Goal: Task Accomplishment & Management: Manage account settings

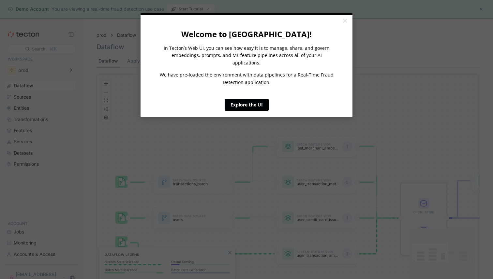
click at [247, 99] on link "Explore the UI" at bounding box center [247, 105] width 44 height 12
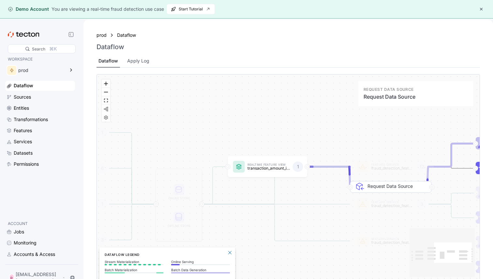
drag, startPoint x: 398, startPoint y: 127, endPoint x: 383, endPoint y: 184, distance: 58.8
click at [382, 185] on div "Request Data Source" at bounding box center [396, 208] width 59 height 51
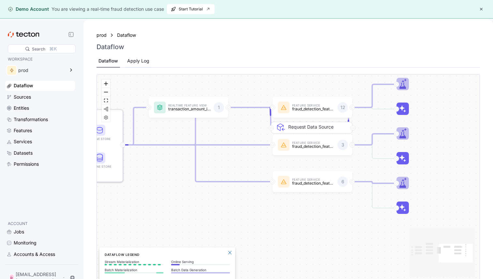
click at [140, 63] on div "Apply Log" at bounding box center [138, 60] width 22 height 7
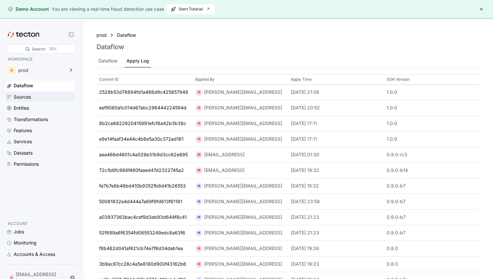
click at [26, 97] on div "Sources" at bounding box center [22, 97] width 17 height 7
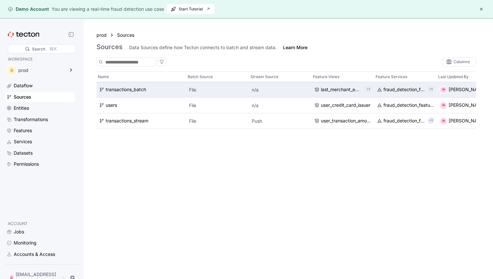
scroll to position [0, 120]
click at [389, 90] on div "fraud_detection_feature_service:v2" at bounding box center [403, 89] width 42 height 7
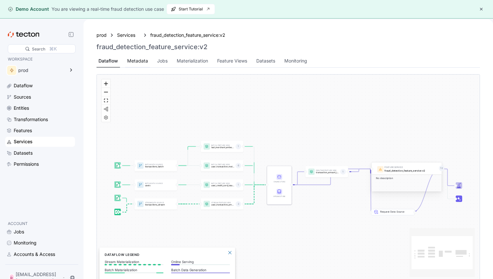
click at [139, 61] on div "Metadata" at bounding box center [137, 60] width 21 height 7
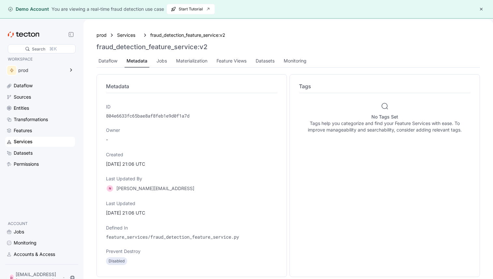
click at [305, 99] on div "Tags No Tags Set Tags help you categorize and find your Feature Services with e…" at bounding box center [385, 175] width 174 height 189
click at [306, 90] on div "Tags" at bounding box center [384, 87] width 171 height 11
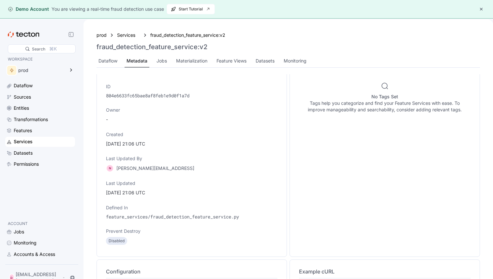
scroll to position [21, 0]
click at [37, 66] on div "prod" at bounding box center [35, 70] width 61 height 13
click at [71, 147] on div "Dataflow Sources Entities Transformations Features Services Datasets Permissions" at bounding box center [40, 125] width 70 height 88
click at [32, 257] on div "Accounts & Access" at bounding box center [34, 254] width 41 height 7
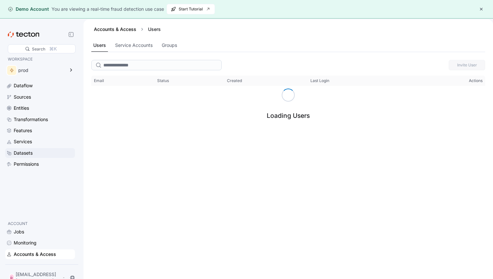
click at [31, 155] on div "Datasets" at bounding box center [23, 153] width 19 height 7
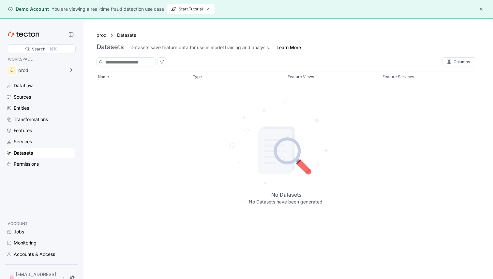
click at [150, 49] on div "Datasets save feature data for use in model training and analysis." at bounding box center [200, 47] width 140 height 7
click at [154, 102] on div "No Datasets No Datasets have been generated." at bounding box center [287, 151] width 380 height 128
click at [194, 9] on span "Start Tutorial" at bounding box center [191, 9] width 40 height 10
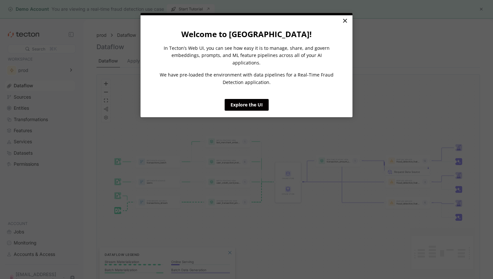
click at [346, 16] on link "×" at bounding box center [344, 21] width 11 height 12
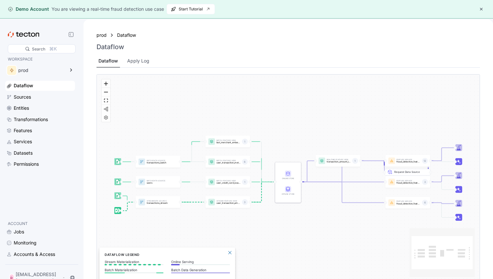
click at [478, 10] on button "button" at bounding box center [481, 9] width 8 height 8
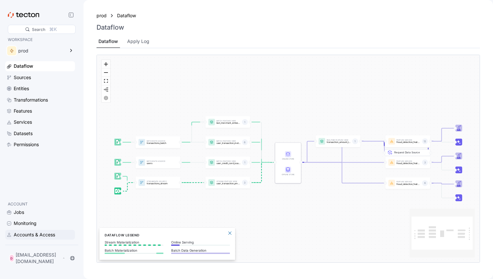
click at [35, 239] on div "Accounts & Access" at bounding box center [34, 234] width 41 height 7
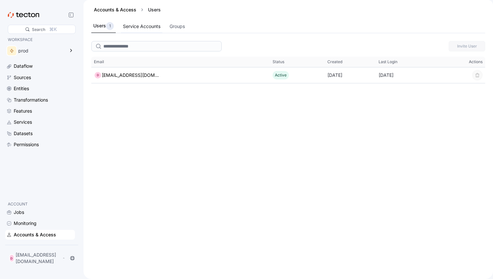
click at [146, 27] on div "Service Accounts" at bounding box center [141, 26] width 37 height 7
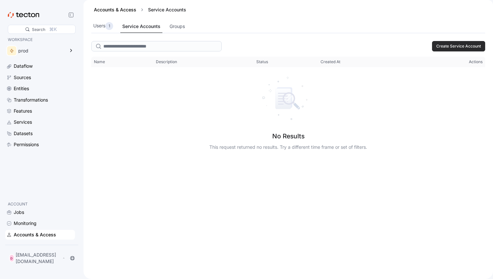
click at [461, 41] on button "Create Service Account" at bounding box center [458, 46] width 53 height 10
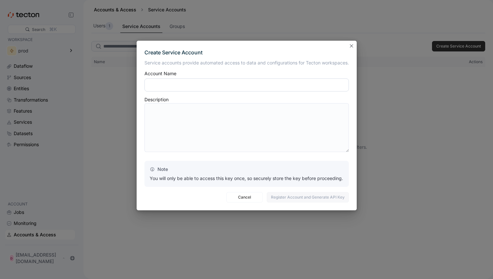
click at [270, 80] on input "text" at bounding box center [246, 85] width 204 height 13
type input "**********"
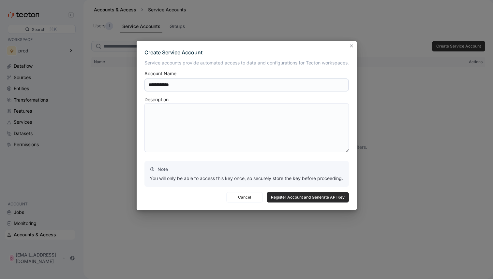
click at [286, 196] on span "Register Account and Generate API Key" at bounding box center [308, 198] width 74 height 10
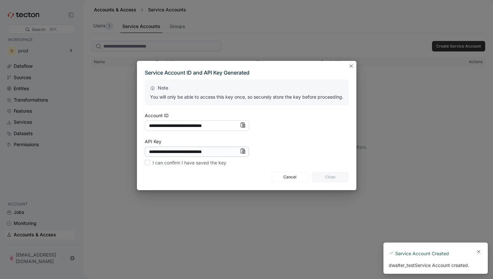
click at [208, 126] on input "**********" at bounding box center [197, 126] width 104 height 10
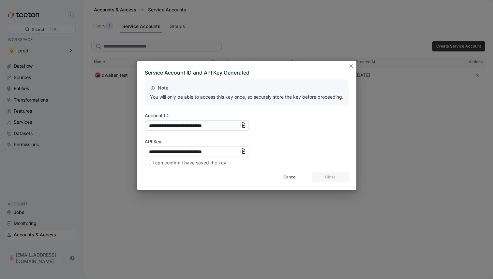
click at [202, 152] on input "**********" at bounding box center [197, 152] width 104 height 10
click at [177, 163] on label "I can confirm I have saved the key" at bounding box center [186, 163] width 82 height 8
click at [323, 176] on span "Close" at bounding box center [330, 177] width 28 height 10
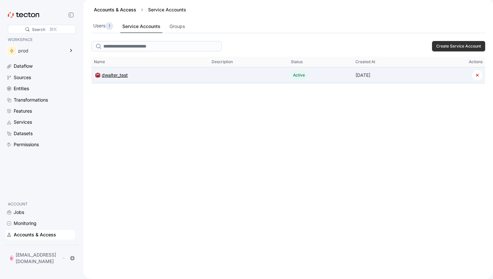
click at [119, 75] on div "dwalter_test" at bounding box center [115, 75] width 26 height 8
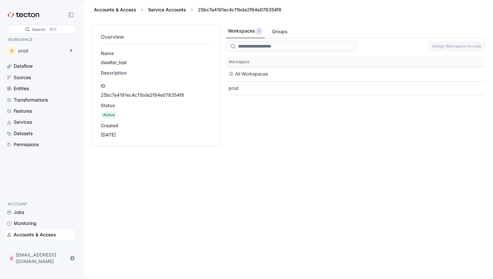
click at [283, 34] on div "Groups" at bounding box center [279, 31] width 15 height 7
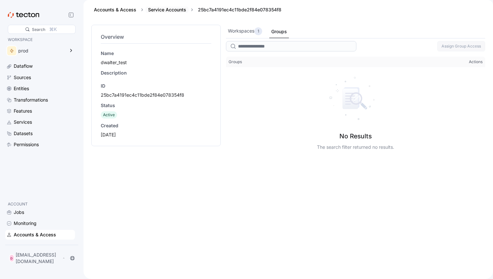
click at [167, 7] on link "Service Accounts" at bounding box center [167, 10] width 38 height 6
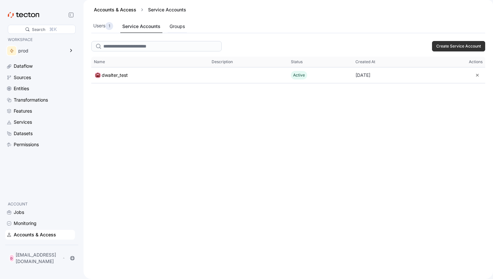
click at [176, 24] on div "Groups" at bounding box center [177, 26] width 15 height 7
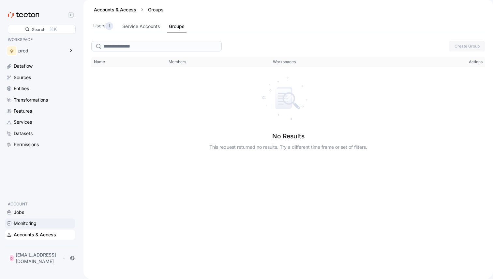
click at [28, 227] on div "Monitoring" at bounding box center [25, 223] width 23 height 7
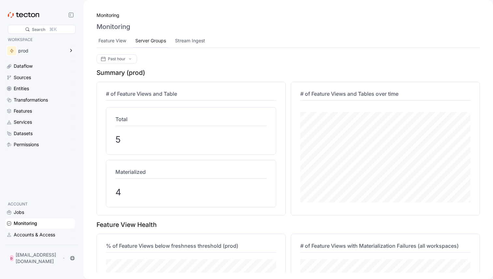
click at [153, 40] on div "Server Groups" at bounding box center [150, 40] width 31 height 7
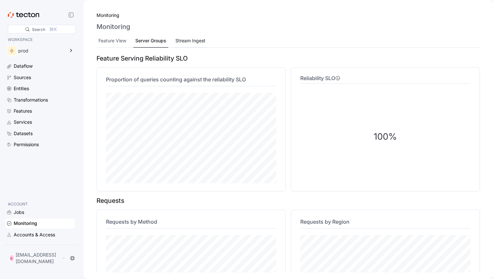
click at [185, 44] on div "Stream Ingest" at bounding box center [190, 40] width 30 height 7
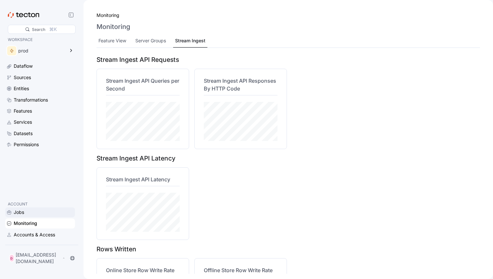
click at [22, 216] on div "Jobs" at bounding box center [19, 212] width 10 height 7
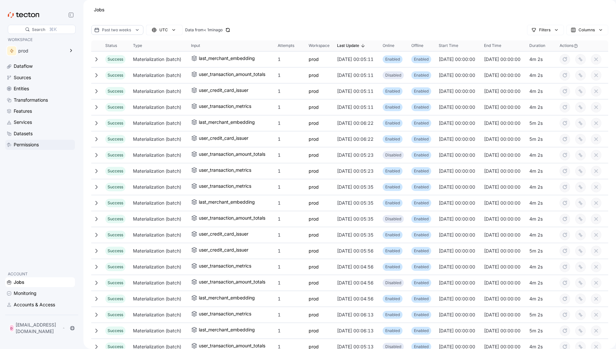
click at [29, 143] on div "Permissions" at bounding box center [26, 144] width 25 height 7
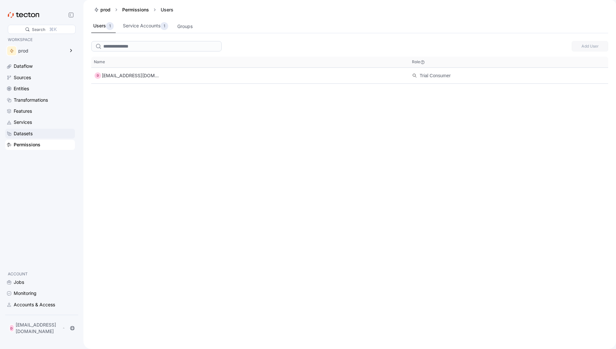
click at [32, 133] on div "Datasets" at bounding box center [23, 133] width 19 height 7
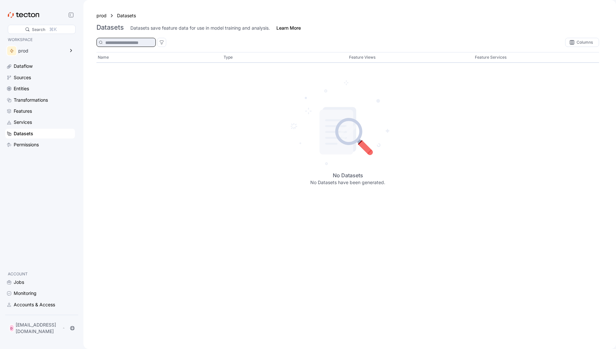
click at [115, 42] on input at bounding box center [128, 42] width 46 height 7
click at [34, 123] on div "Services" at bounding box center [44, 122] width 60 height 7
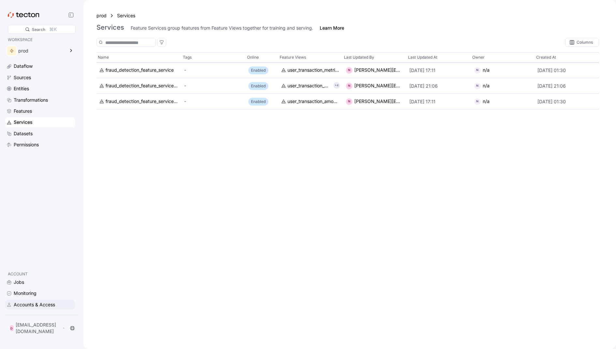
click at [48, 279] on div "Accounts & Access" at bounding box center [34, 304] width 41 height 7
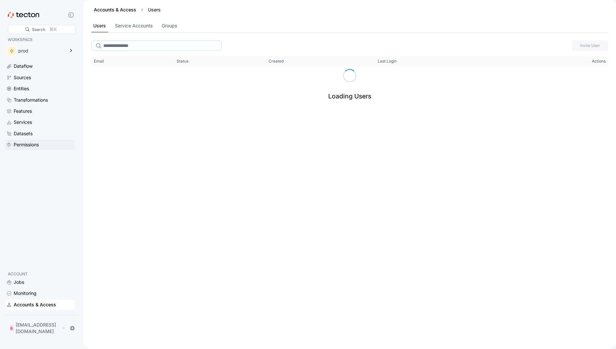
click at [24, 145] on div "Permissions" at bounding box center [26, 144] width 25 height 7
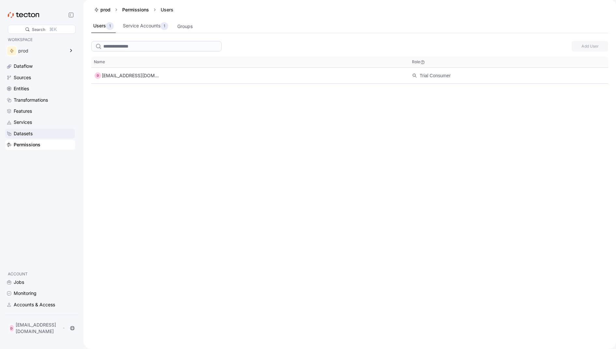
click at [30, 133] on div "Datasets" at bounding box center [23, 133] width 19 height 7
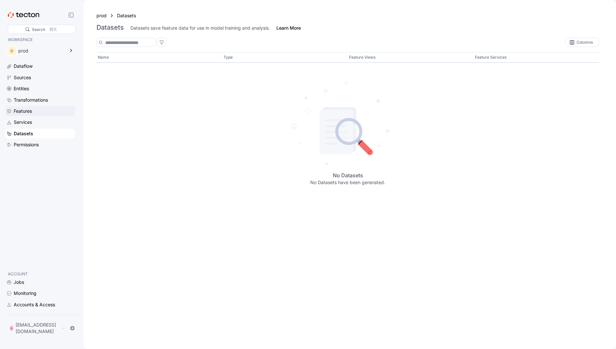
click at [26, 116] on div "Features" at bounding box center [40, 111] width 70 height 10
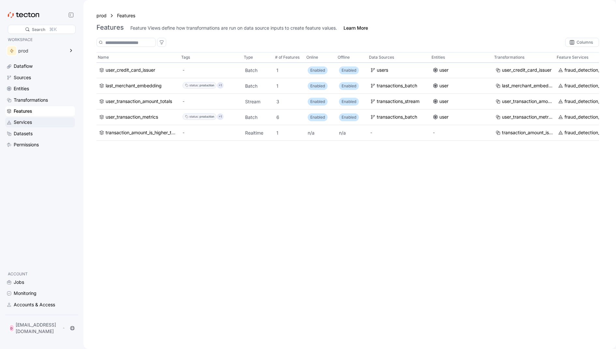
click at [28, 123] on div "Services" at bounding box center [23, 122] width 18 height 7
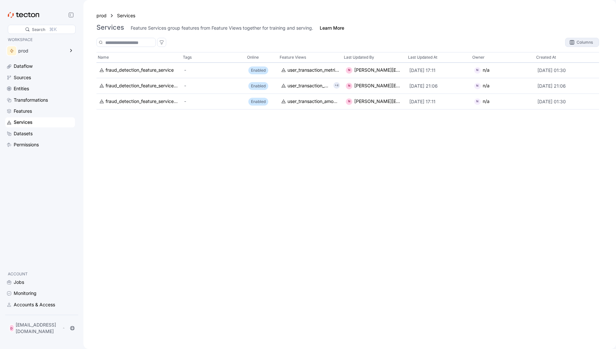
click at [493, 40] on div "Columns" at bounding box center [582, 42] width 33 height 8
click at [467, 166] on div "Name Tags Online Feature Views Last Updated By Last Updated At Owner Created At…" at bounding box center [348, 197] width 503 height 290
click at [23, 130] on div "Datasets" at bounding box center [23, 133] width 19 height 7
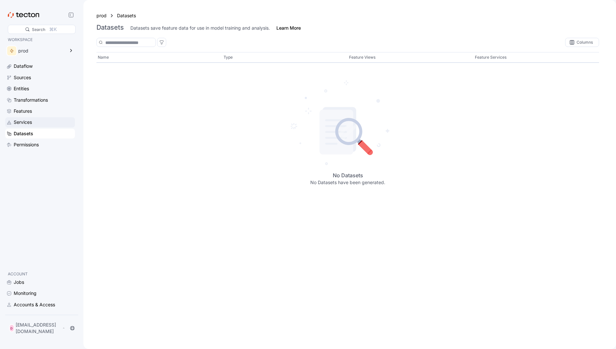
click at [16, 119] on div "Services" at bounding box center [23, 122] width 18 height 7
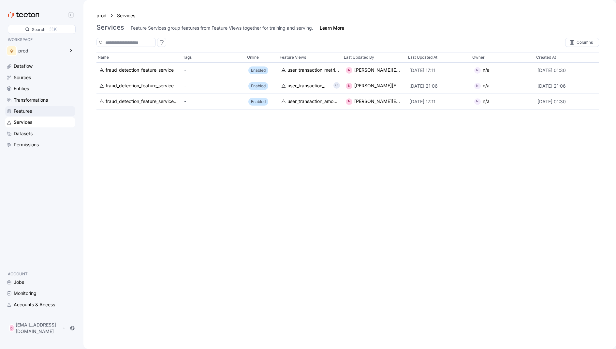
click at [21, 111] on div "Features" at bounding box center [23, 111] width 18 height 7
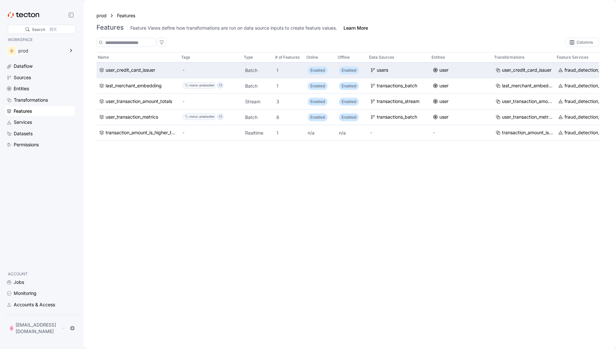
click at [349, 69] on p "Enabled" at bounding box center [349, 70] width 15 height 7
click at [316, 70] on p "Enabled" at bounding box center [317, 70] width 15 height 7
click at [493, 72] on div "user_credit_card_issuer" at bounding box center [527, 70] width 50 height 7
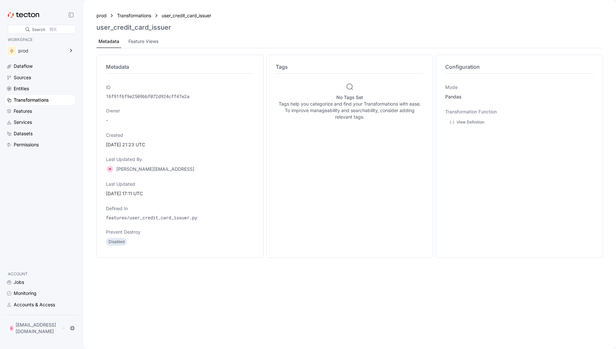
click at [113, 241] on p "Disabled" at bounding box center [117, 242] width 16 height 7
click at [469, 122] on div "View Definition" at bounding box center [471, 122] width 28 height 6
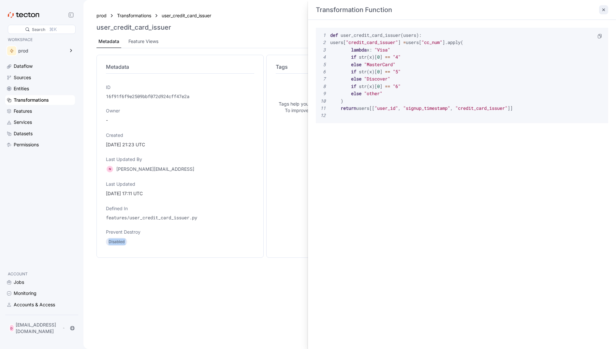
click at [493, 11] on icon at bounding box center [603, 9] width 5 height 5
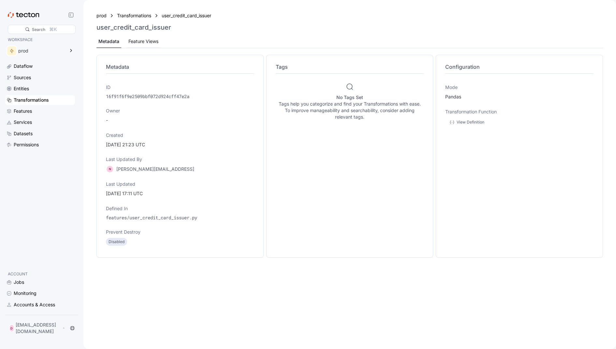
click at [142, 44] on div "Feature Views" at bounding box center [143, 41] width 30 height 7
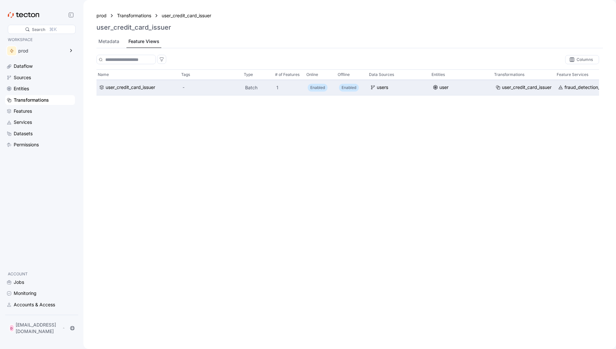
click at [196, 91] on div "-" at bounding box center [211, 88] width 63 height 16
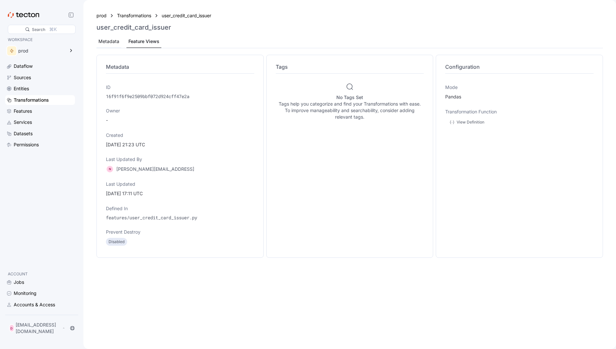
click at [110, 41] on div "Metadata" at bounding box center [108, 41] width 21 height 7
click at [53, 55] on div "prod" at bounding box center [35, 50] width 61 height 13
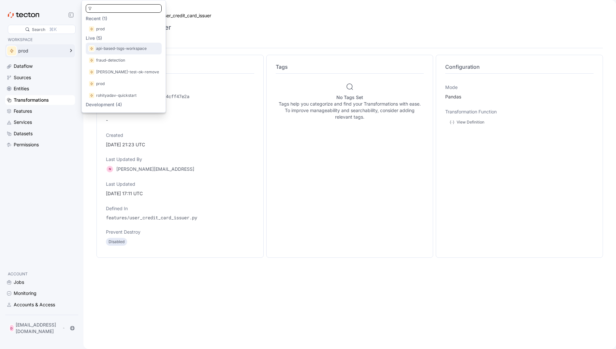
click at [115, 48] on p "api-based-tsgs-workspace" at bounding box center [121, 48] width 51 height 7
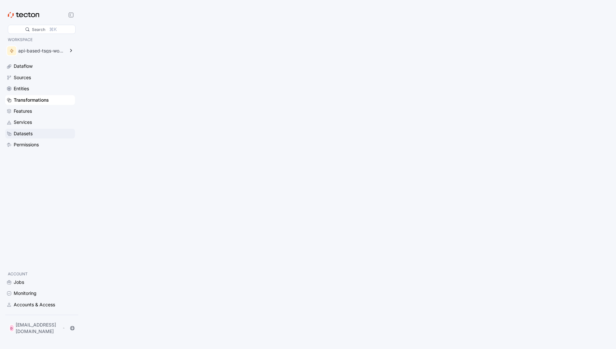
click at [27, 130] on div "Datasets" at bounding box center [23, 133] width 19 height 7
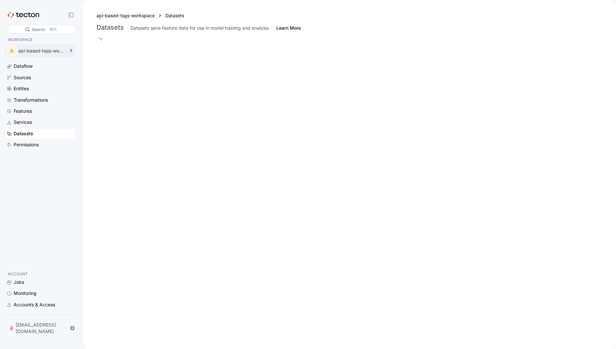
click at [62, 48] on div "api-based-tsgs-workspace" at bounding box center [35, 50] width 61 height 13
click at [185, 149] on div "Error Loading Datasets There was an error loading Datasets for this workspace. …" at bounding box center [350, 152] width 504 height 25
click at [31, 279] on div "Accounts & Access" at bounding box center [34, 304] width 41 height 7
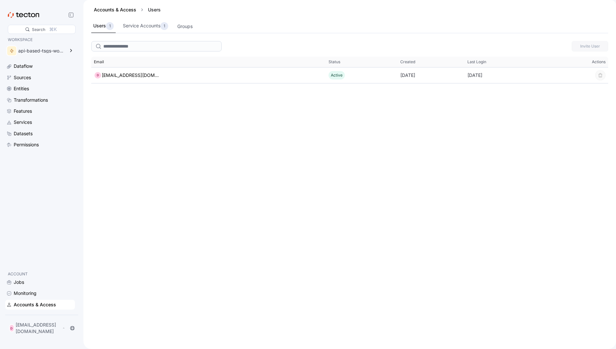
click at [229, 59] on span "Email" at bounding box center [208, 62] width 235 height 10
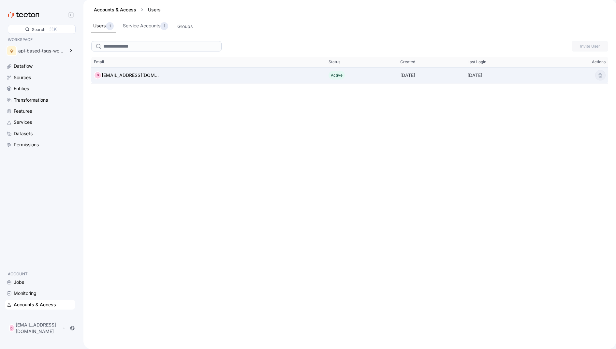
click at [221, 76] on div "D [EMAIL_ADDRESS][DOMAIN_NAME]" at bounding box center [208, 75] width 235 height 13
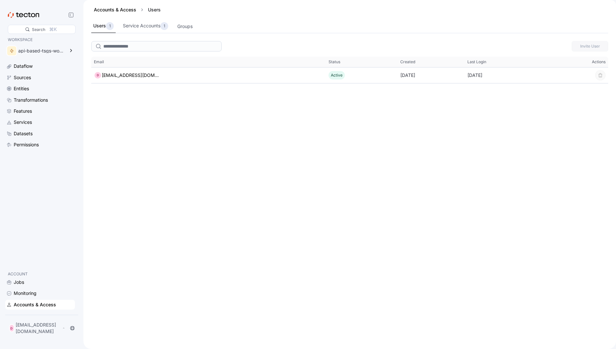
click at [450, 17] on div "Accounts & Access Users" at bounding box center [349, 10] width 517 height 20
